Goal: Information Seeking & Learning: Learn about a topic

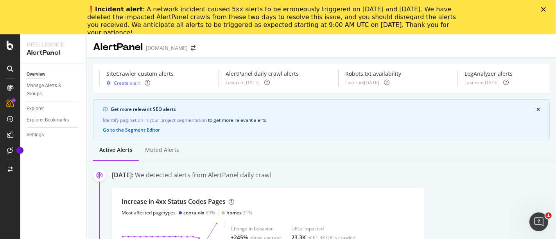
click at [542, 11] on polygon "Close" at bounding box center [543, 9] width 5 height 5
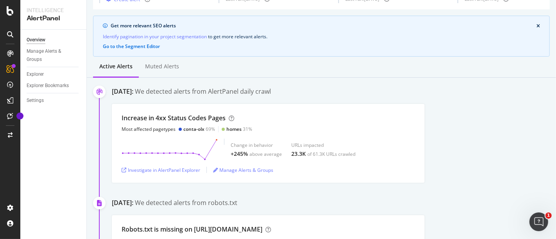
scroll to position [87, 0]
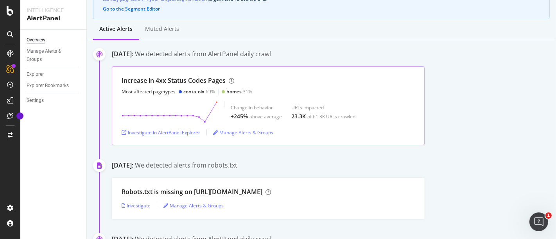
click at [183, 131] on div "Investigate in AlertPanel Explorer" at bounding box center [161, 132] width 79 height 7
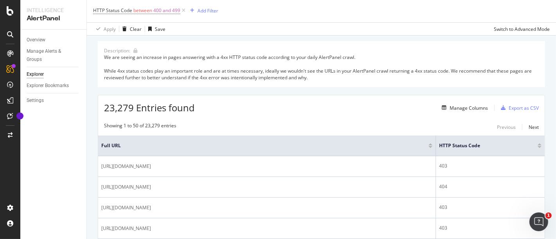
scroll to position [87, 0]
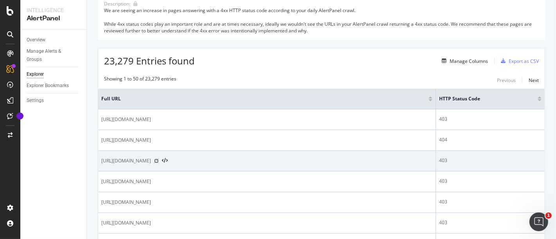
click at [159, 160] on icon at bounding box center [156, 161] width 5 height 5
